Goal: Task Accomplishment & Management: Use online tool/utility

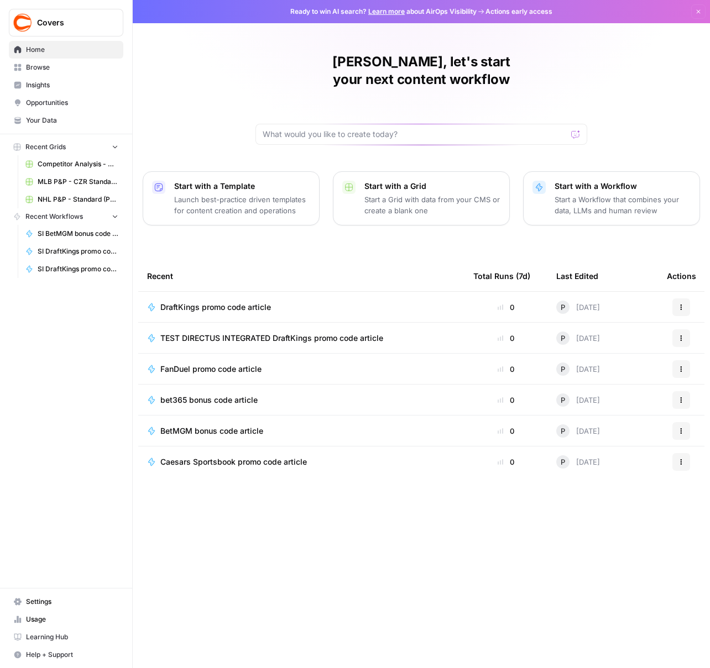
click at [48, 69] on span "Browse" at bounding box center [72, 67] width 92 height 10
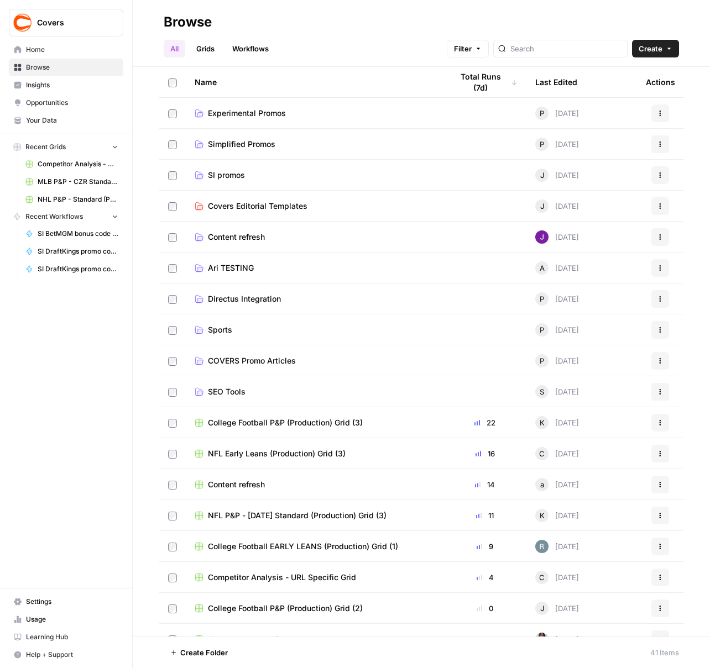
click at [259, 173] on link "SI promos" at bounding box center [315, 175] width 240 height 11
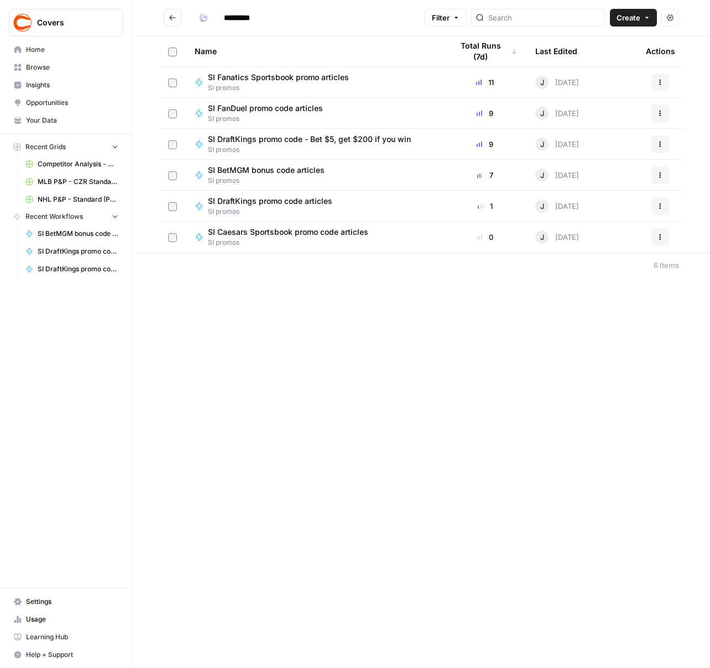
click at [324, 86] on span "SI promos" at bounding box center [283, 88] width 150 height 10
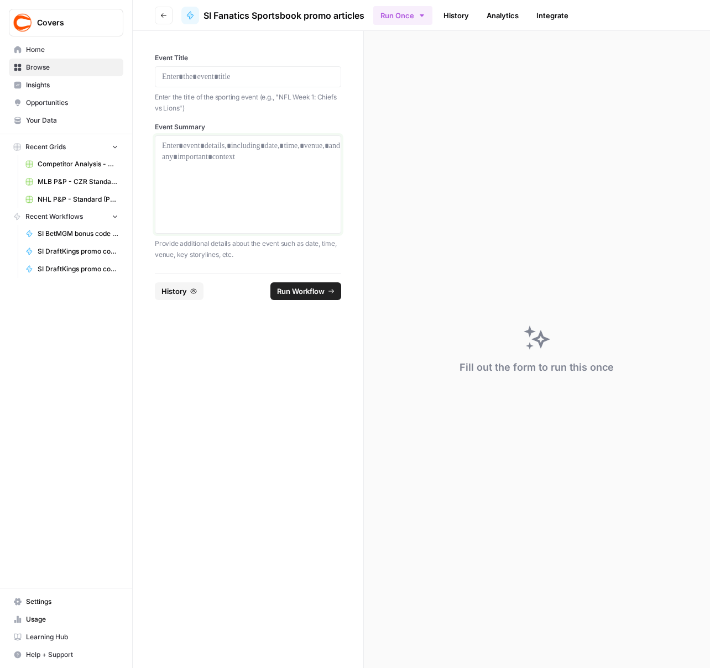
click at [226, 142] on p at bounding box center [248, 145] width 172 height 11
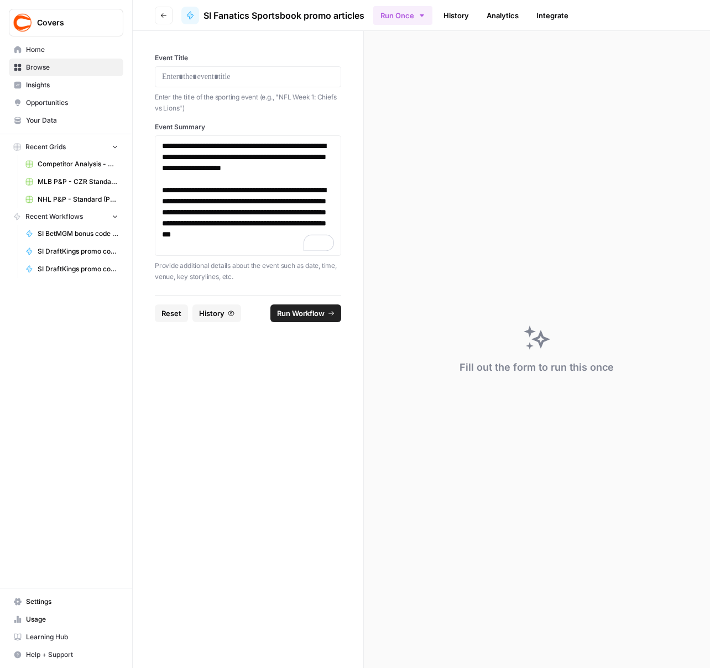
click at [237, 83] on div at bounding box center [248, 76] width 186 height 21
click at [240, 81] on p at bounding box center [248, 76] width 172 height 11
click at [284, 311] on span "Run Workflow" at bounding box center [301, 313] width 48 height 11
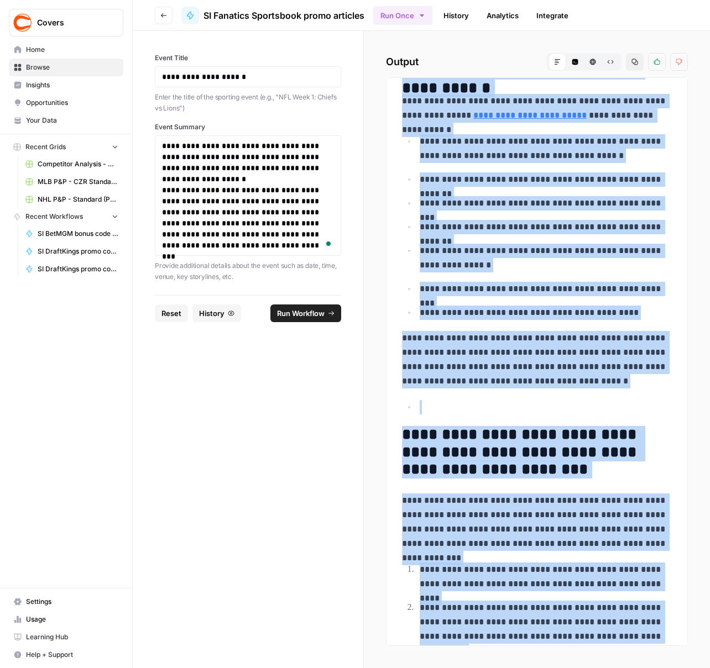
scroll to position [564, 0]
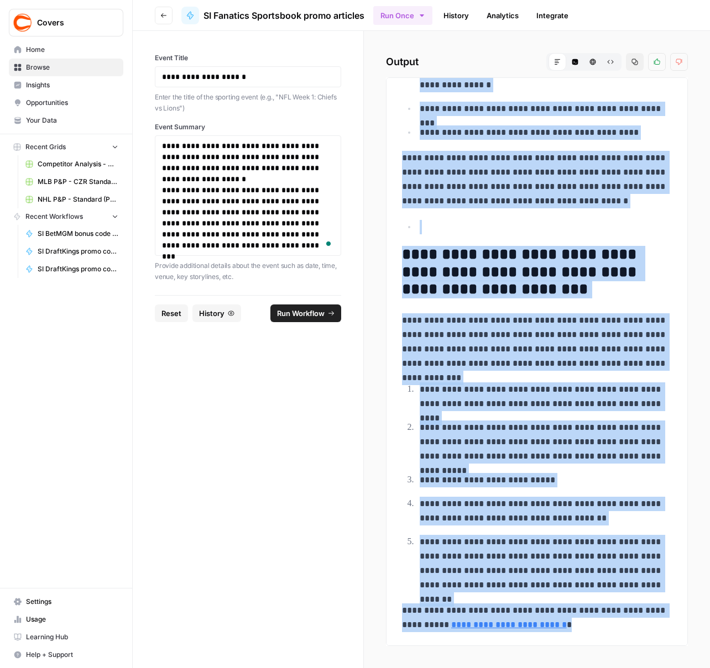
drag, startPoint x: 486, startPoint y: 165, endPoint x: 542, endPoint y: 674, distance: 512.7
click at [542, 668] on html "**********" at bounding box center [355, 334] width 710 height 668
copy div "**********"
